Goal: Find specific page/section: Find specific page/section

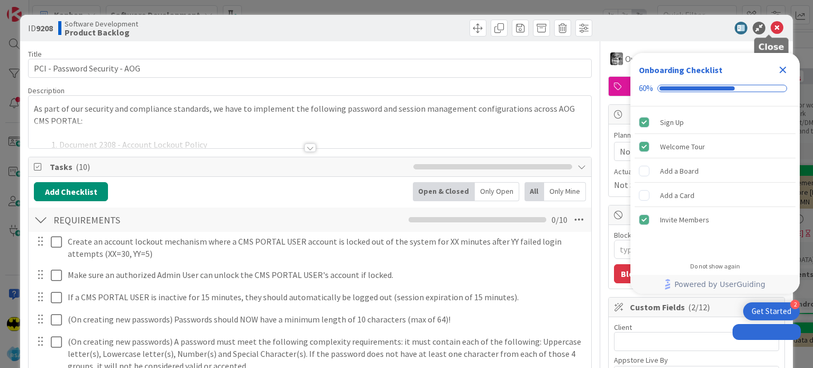
click at [771, 31] on icon at bounding box center [777, 28] width 13 height 13
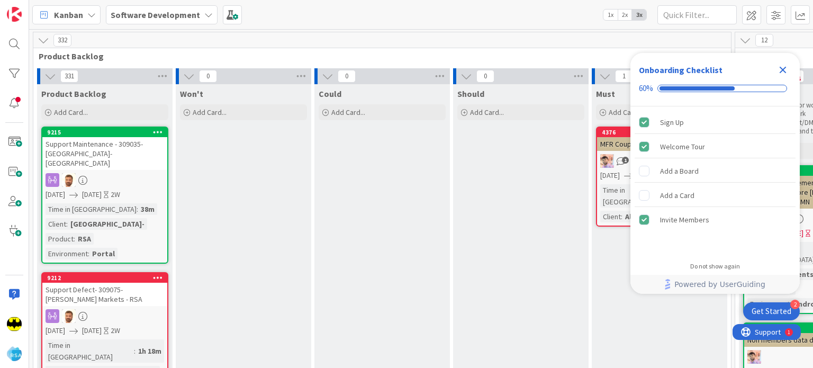
click at [784, 70] on icon "Close Checklist" at bounding box center [783, 70] width 7 height 7
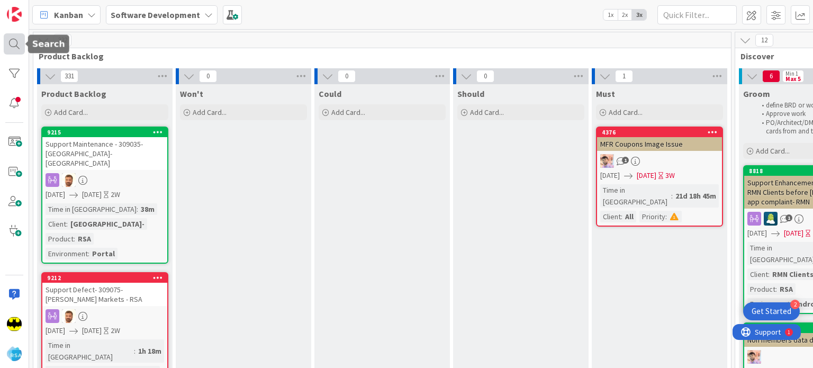
click at [11, 51] on div at bounding box center [14, 43] width 21 height 21
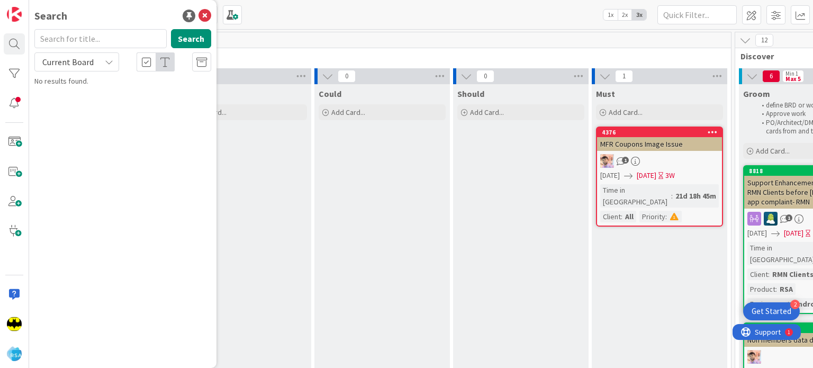
click at [89, 38] on input "text" at bounding box center [100, 38] width 132 height 19
click at [112, 34] on input "text" at bounding box center [100, 38] width 132 height 19
type input "8915"
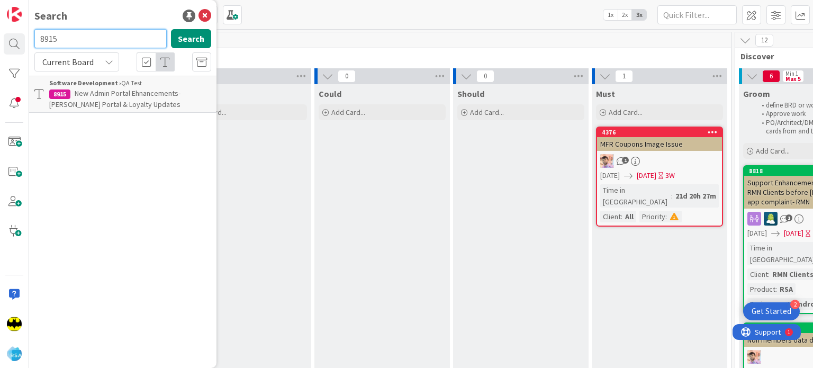
click at [98, 45] on input "8915" at bounding box center [100, 38] width 132 height 19
click at [98, 45] on input "8651" at bounding box center [100, 38] width 132 height 19
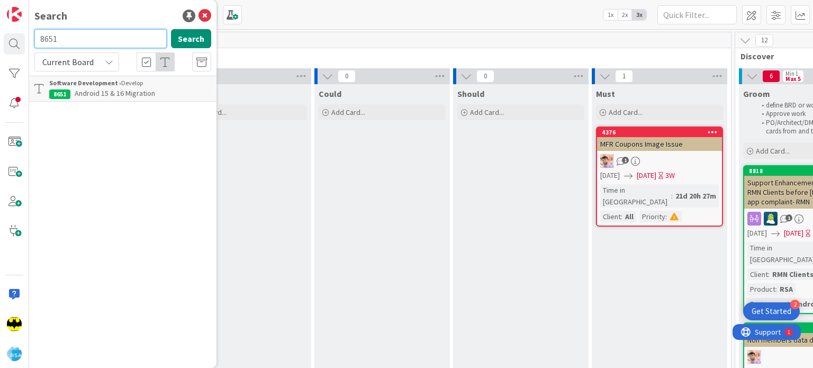
click at [98, 45] on input "8651" at bounding box center [100, 38] width 132 height 19
type input "8578"
click at [98, 45] on input "8578" at bounding box center [100, 38] width 132 height 19
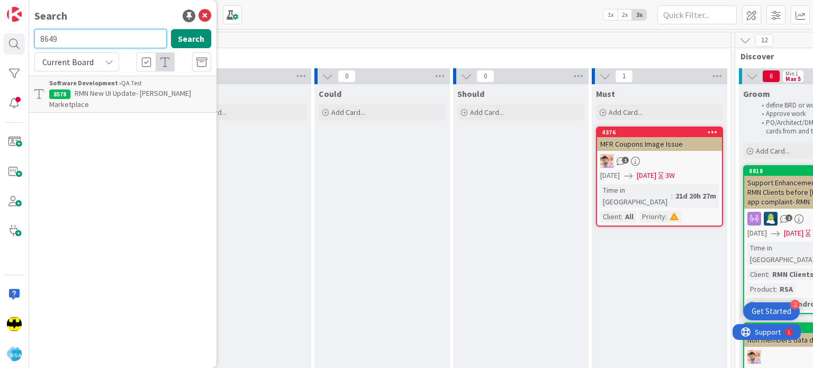
type input "8649"
click at [107, 46] on input "8649" at bounding box center [100, 38] width 132 height 19
drag, startPoint x: 112, startPoint y: 25, endPoint x: 111, endPoint y: 38, distance: 12.2
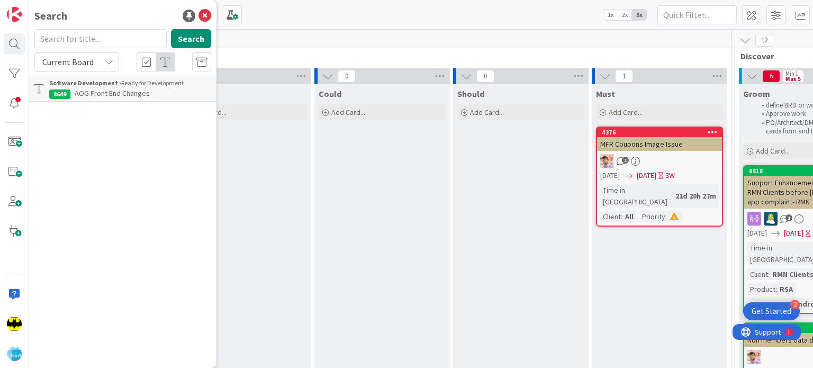
click at [111, 38] on div "Search Search Current Board Software Development › Ready for Development 8649 A…" at bounding box center [122, 184] width 187 height 368
click at [111, 38] on input "text" at bounding box center [100, 38] width 132 height 19
type input "9127"
click at [106, 43] on input "9127" at bounding box center [100, 38] width 132 height 19
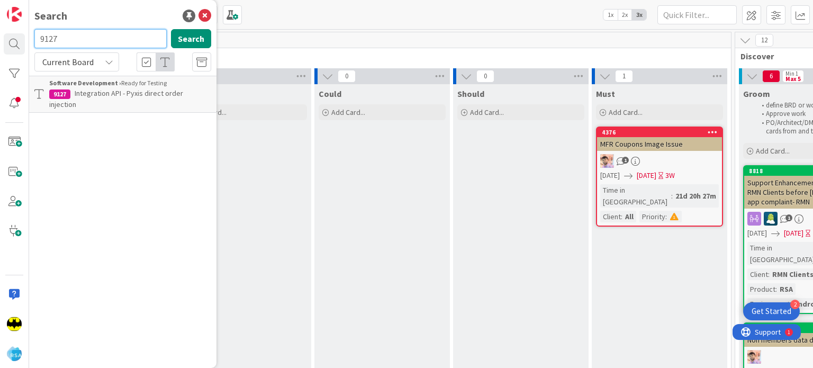
click at [106, 43] on input "9127" at bounding box center [100, 38] width 132 height 19
click at [129, 15] on div "Search" at bounding box center [122, 16] width 177 height 16
click at [88, 34] on input "text" at bounding box center [100, 38] width 132 height 19
click at [88, 34] on input "8580" at bounding box center [100, 38] width 132 height 19
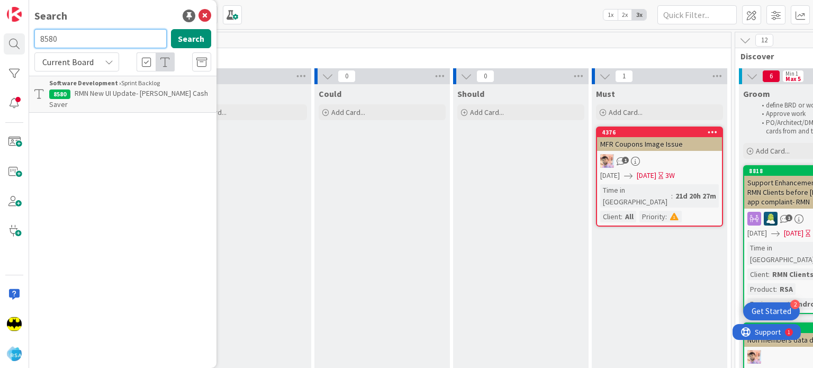
click at [88, 34] on input "8580" at bounding box center [100, 38] width 132 height 19
type input "8308"
click at [88, 34] on input "8308" at bounding box center [100, 38] width 132 height 19
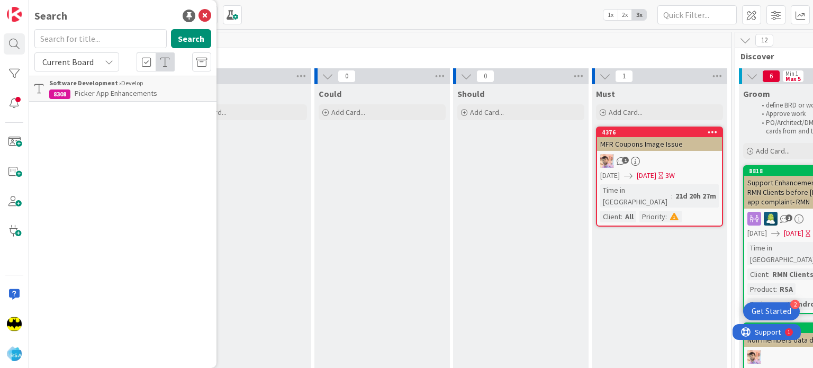
click at [107, 14] on div "Search" at bounding box center [122, 16] width 177 height 16
click at [92, 38] on input "text" at bounding box center [100, 38] width 132 height 19
type input "9122"
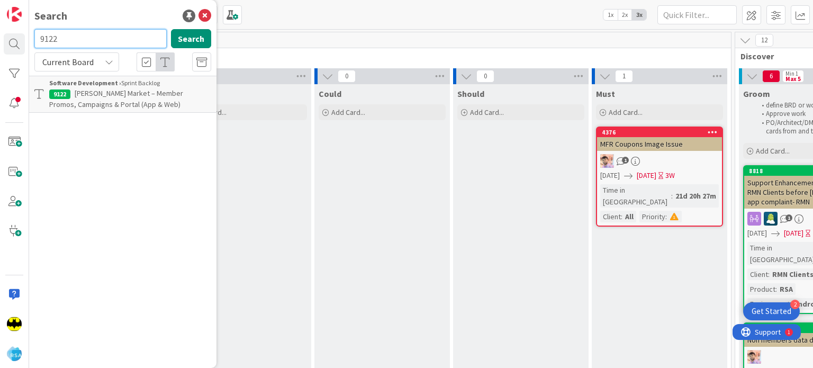
click at [92, 38] on input "9122" at bounding box center [100, 38] width 132 height 19
click at [92, 21] on div "Search" at bounding box center [122, 16] width 177 height 16
click at [100, 32] on input "text" at bounding box center [100, 38] width 132 height 19
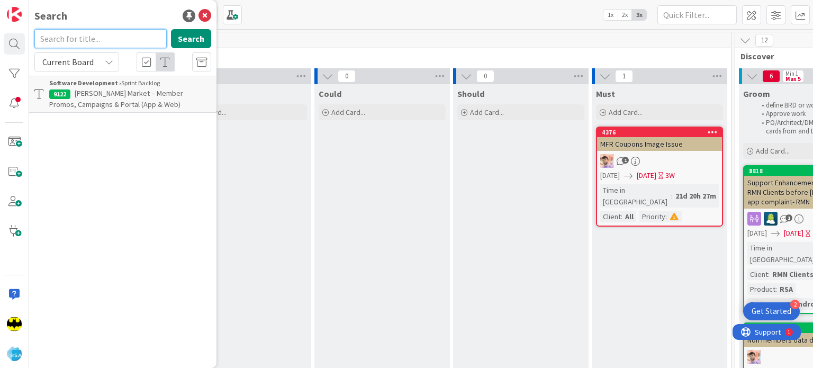
click at [100, 32] on input "text" at bounding box center [100, 38] width 132 height 19
click at [100, 32] on input "8294" at bounding box center [100, 38] width 132 height 19
type input "8923"
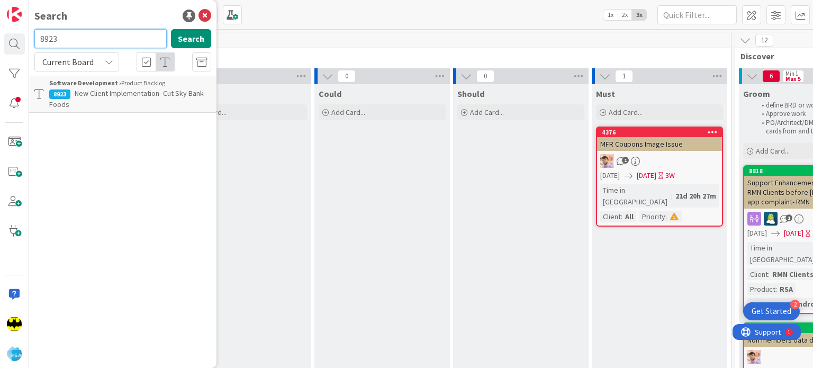
click at [100, 32] on input "8923" at bounding box center [100, 38] width 132 height 19
click at [107, 41] on input "text" at bounding box center [100, 38] width 132 height 19
type input "8310"
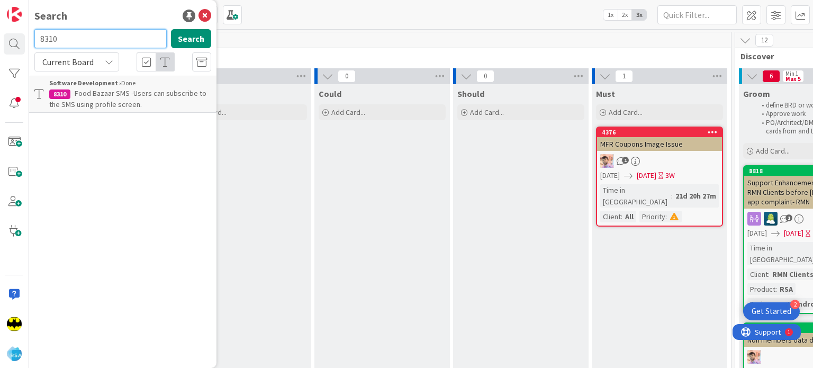
click at [107, 41] on input "8310" at bounding box center [100, 38] width 132 height 19
click at [117, 15] on div "Search" at bounding box center [122, 16] width 177 height 16
click at [114, 44] on input "text" at bounding box center [100, 38] width 132 height 19
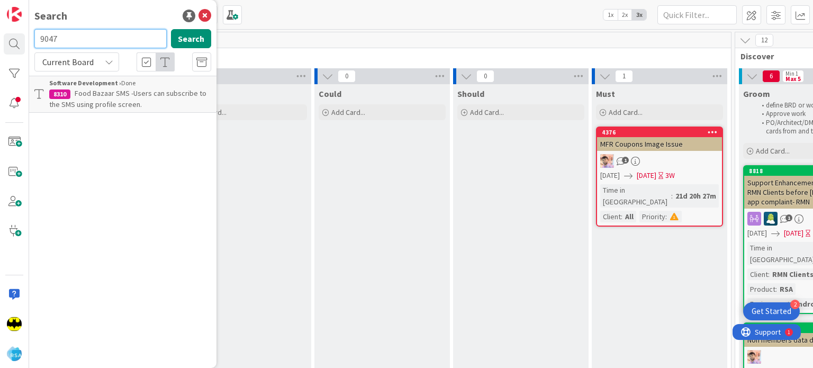
type input "9047"
click at [114, 44] on input "9047" at bounding box center [100, 38] width 132 height 19
click at [121, 21] on div "Search" at bounding box center [122, 16] width 177 height 16
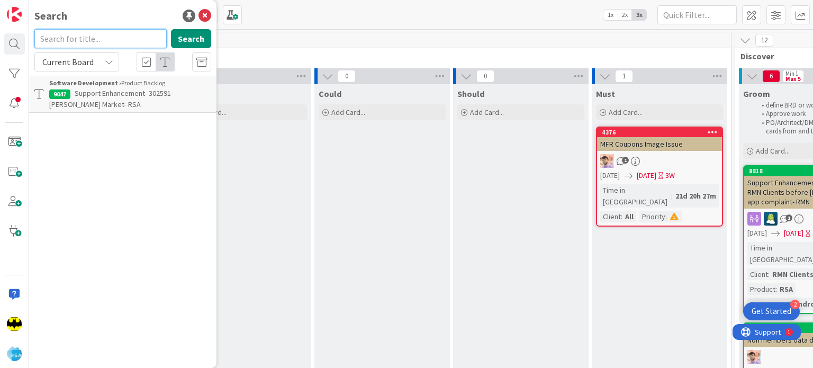
click at [108, 44] on input "text" at bounding box center [100, 38] width 132 height 19
click at [108, 44] on input "8580" at bounding box center [100, 38] width 132 height 19
type input "8308"
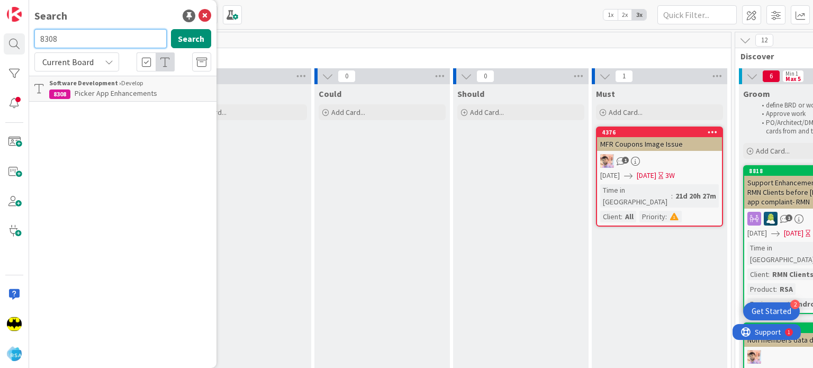
click at [108, 44] on input "8308" at bounding box center [100, 38] width 132 height 19
type input "8578"
click at [108, 44] on input "8578" at bounding box center [100, 38] width 132 height 19
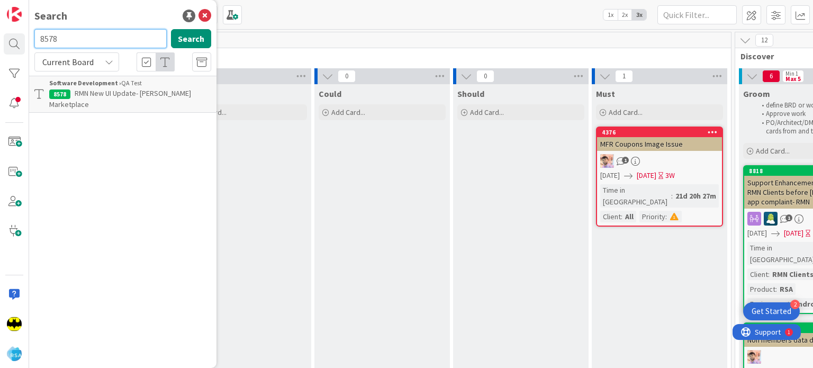
click at [108, 44] on input "8578" at bounding box center [100, 38] width 132 height 19
click at [108, 20] on div "Search" at bounding box center [122, 16] width 177 height 16
click at [108, 38] on input "text" at bounding box center [100, 38] width 132 height 19
type input "8578"
click at [108, 38] on input "8578" at bounding box center [100, 38] width 132 height 19
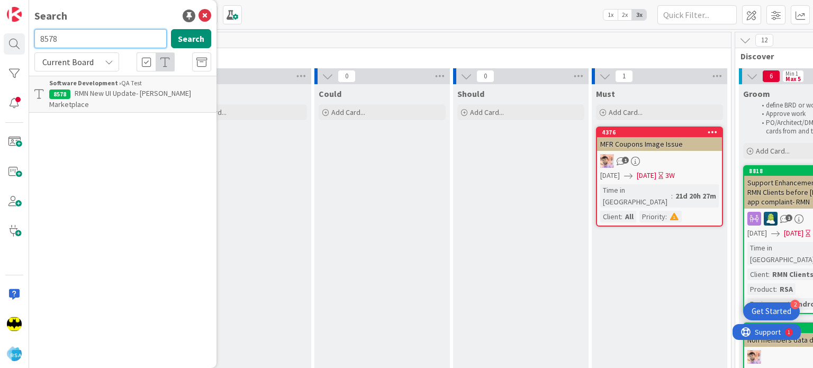
click at [108, 38] on input "8578" at bounding box center [100, 38] width 132 height 19
click at [104, 30] on input "text" at bounding box center [100, 38] width 132 height 19
type input "8651"
click at [92, 38] on input "8651" at bounding box center [100, 38] width 132 height 19
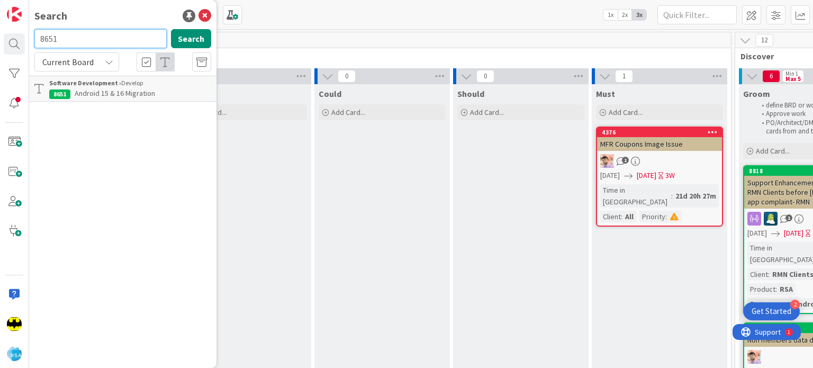
click at [92, 38] on input "8651" at bounding box center [100, 38] width 132 height 19
drag, startPoint x: 617, startPoint y: 28, endPoint x: 477, endPoint y: 14, distance: 140.5
click at [617, 28] on div "Kanban Software Development 1x 2x 3x" at bounding box center [421, 14] width 784 height 29
